Goal: Check status

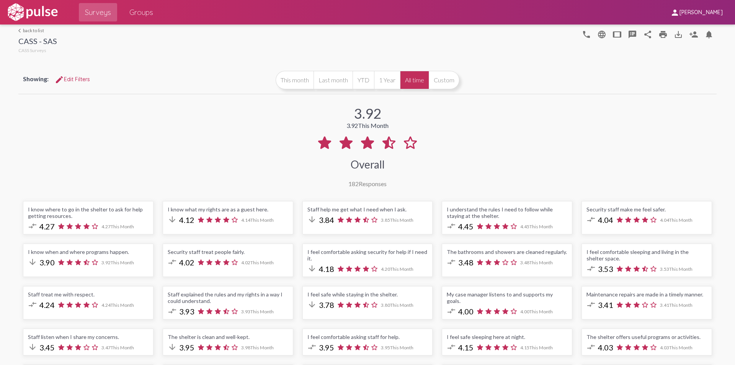
scroll to position [3, 0]
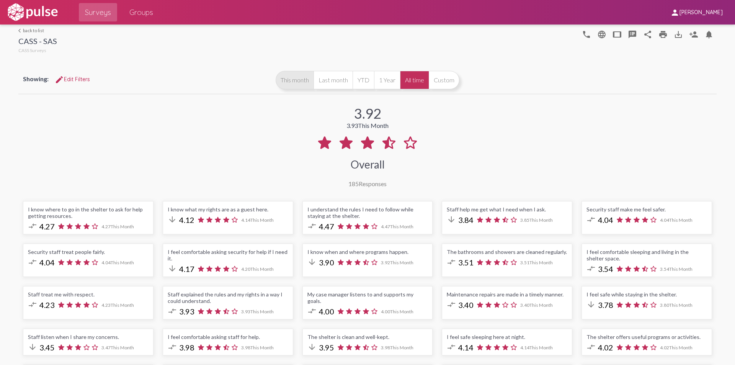
click at [287, 78] on button "This month" at bounding box center [295, 80] width 38 height 18
